Goal: Check status

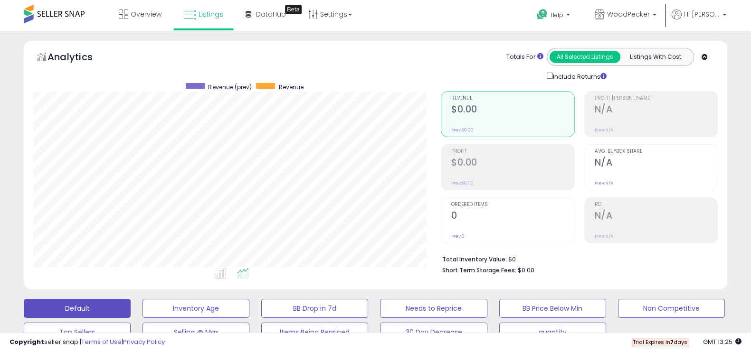
click at [65, 6] on span at bounding box center [54, 14] width 61 height 19
click at [56, 13] on span at bounding box center [54, 14] width 61 height 19
click at [204, 10] on span "Listings" at bounding box center [211, 15] width 25 height 10
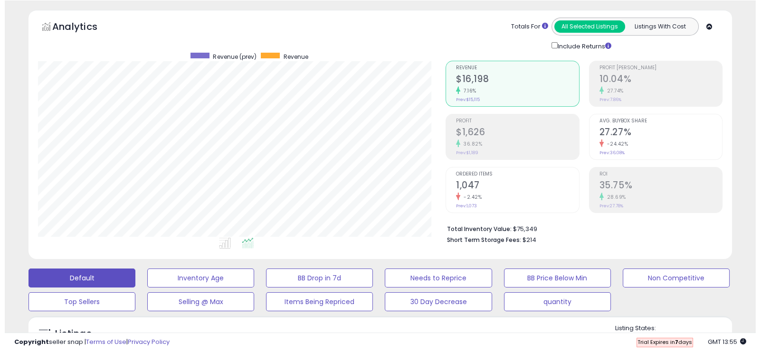
scroll to position [33, 0]
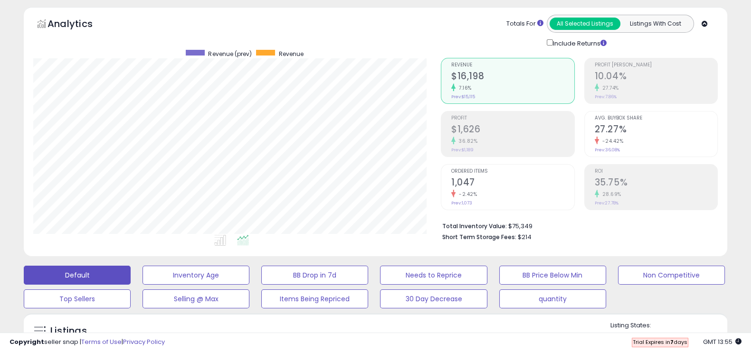
click at [508, 132] on h2 "$1,626" at bounding box center [512, 130] width 123 height 13
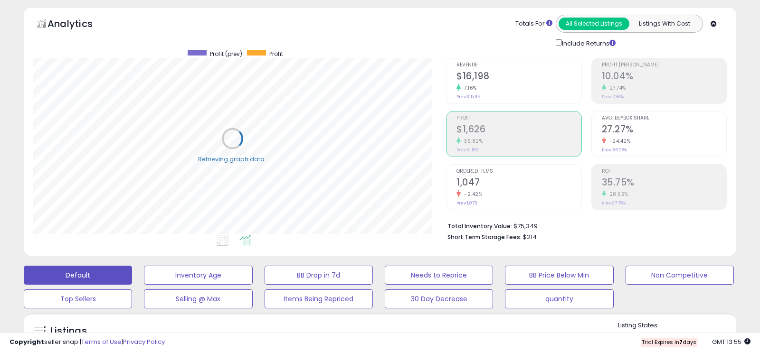
scroll to position [474805, 474593]
click at [494, 184] on h2 "1,047" at bounding box center [512, 183] width 123 height 13
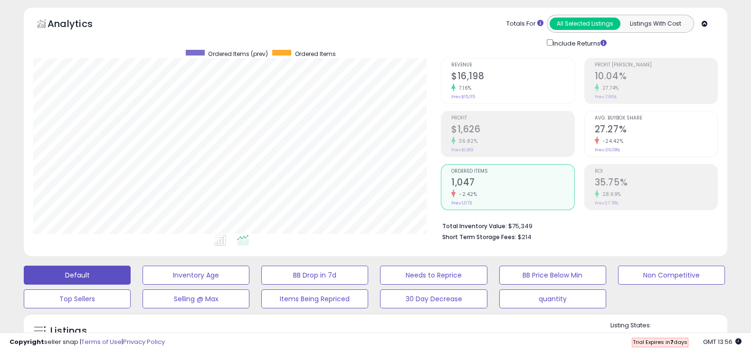
click at [603, 190] on div "28.69%" at bounding box center [656, 194] width 123 height 9
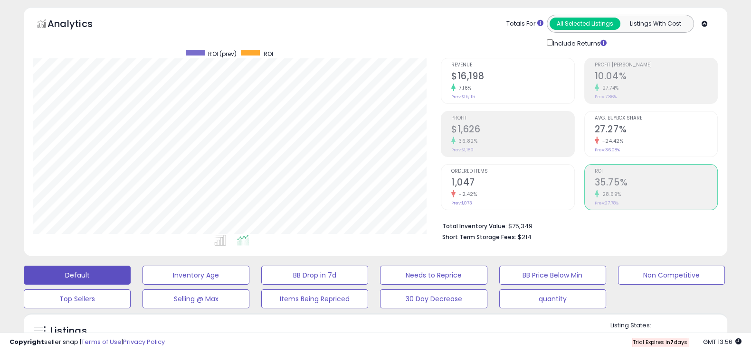
click at [606, 133] on h2 "27.27%" at bounding box center [656, 130] width 123 height 13
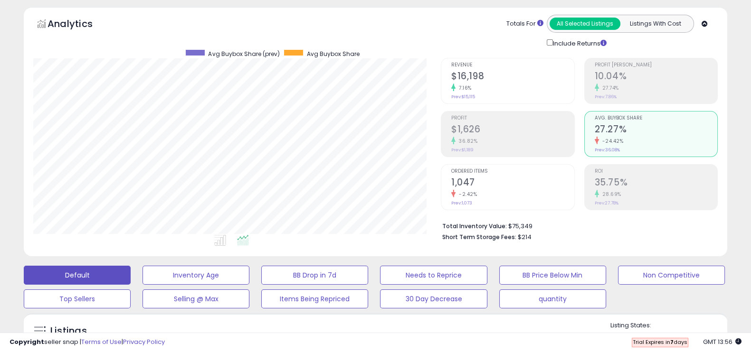
click at [628, 87] on div "27.74%" at bounding box center [656, 88] width 123 height 9
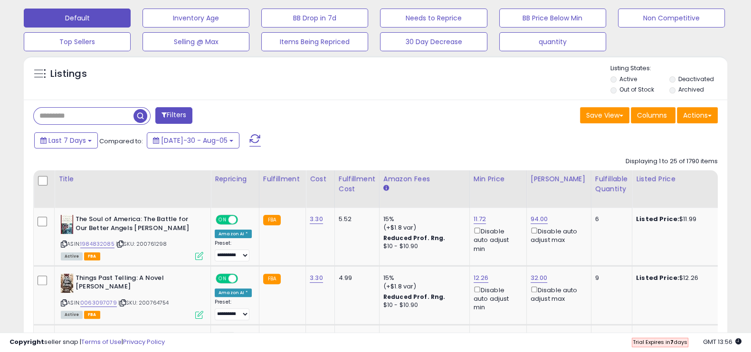
scroll to position [0, 0]
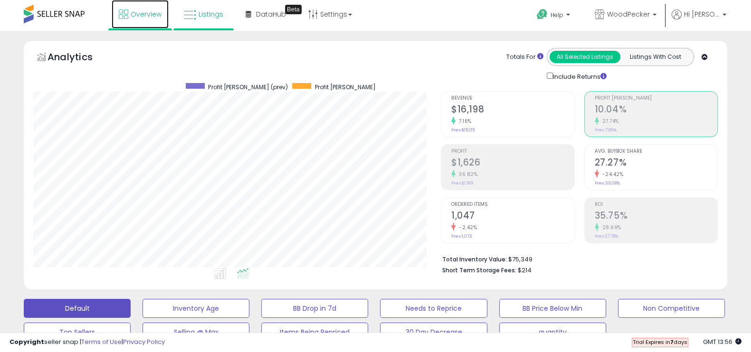
click at [136, 12] on span "Overview" at bounding box center [146, 15] width 31 height 10
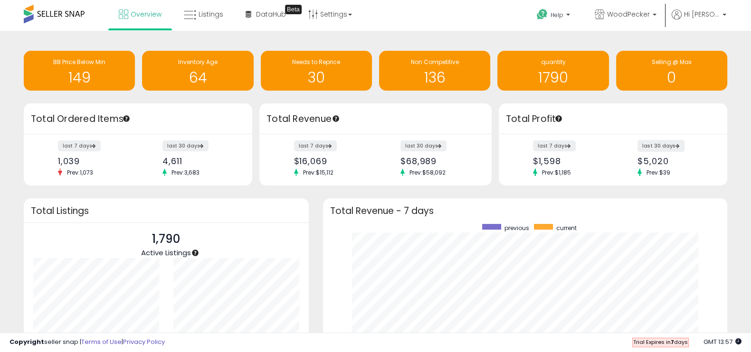
click at [651, 144] on label "last 30 days" at bounding box center [660, 146] width 47 height 12
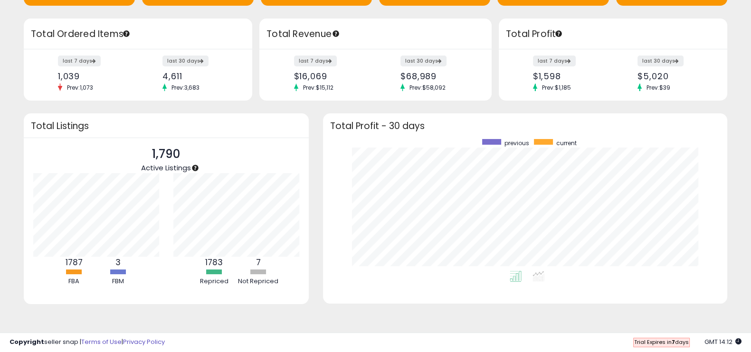
click at [313, 114] on div "Retrieving overview data.. Total Listings 1,790 Active Listings 1787 FBA 3 FBM" at bounding box center [166, 215] width 299 height 203
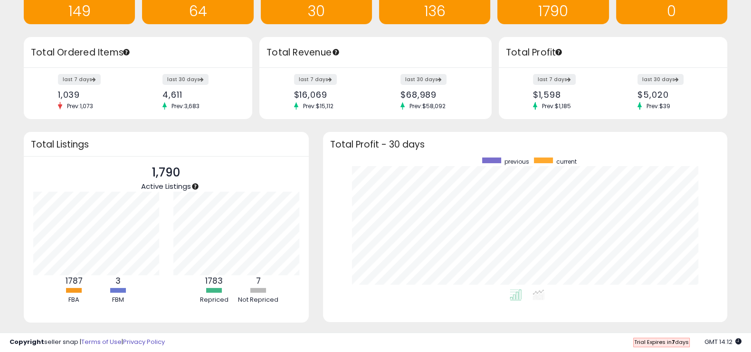
scroll to position [66, 0]
